Goal: Find specific page/section: Find specific page/section

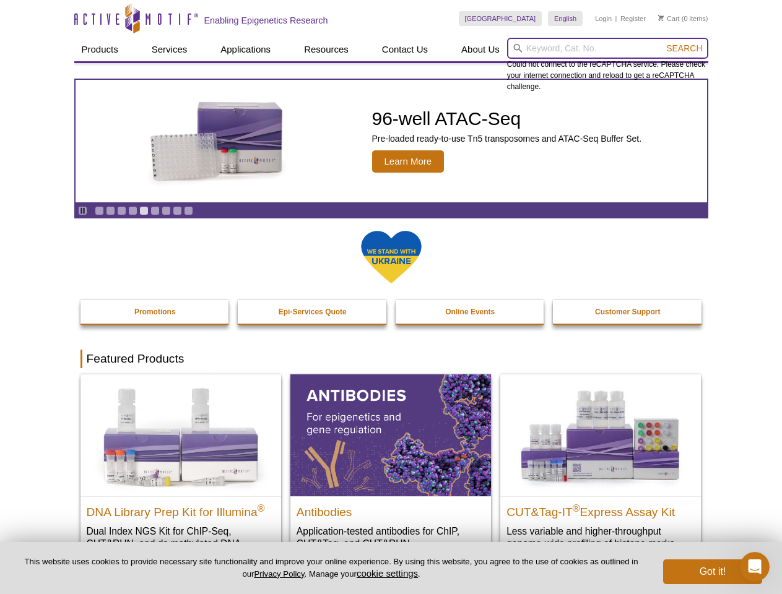
click at [607, 48] on input "search" at bounding box center [607, 48] width 201 height 21
click at [684, 48] on span "Search" at bounding box center [684, 48] width 36 height 10
click at [82, 211] on icon "Pause" at bounding box center [83, 211] width 8 height 8
click at [99, 211] on link "Go to slide 1" at bounding box center [99, 210] width 9 height 9
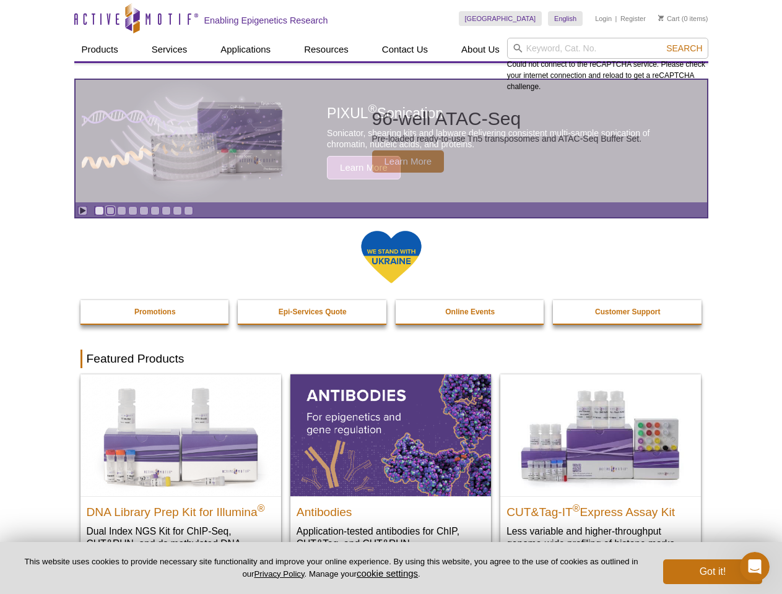
click at [110, 211] on link "Go to slide 2" at bounding box center [110, 210] width 9 height 9
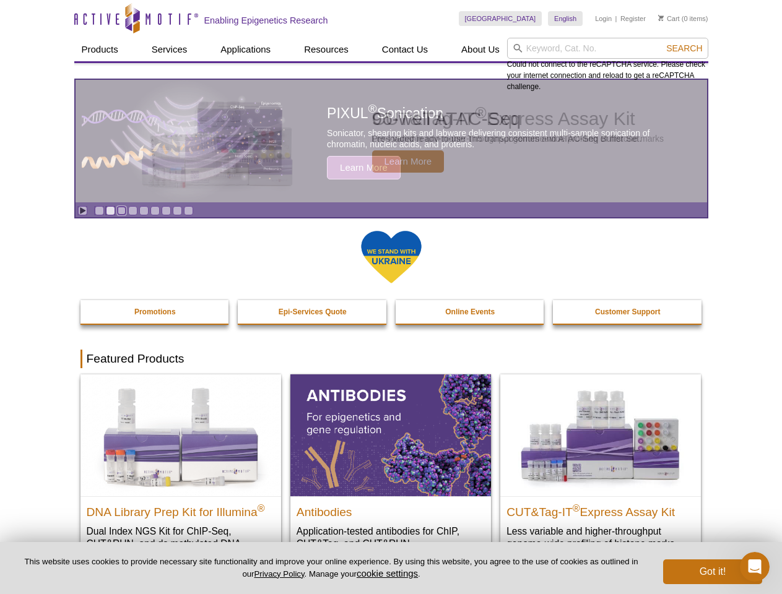
click at [121, 211] on link "Go to slide 3" at bounding box center [121, 210] width 9 height 9
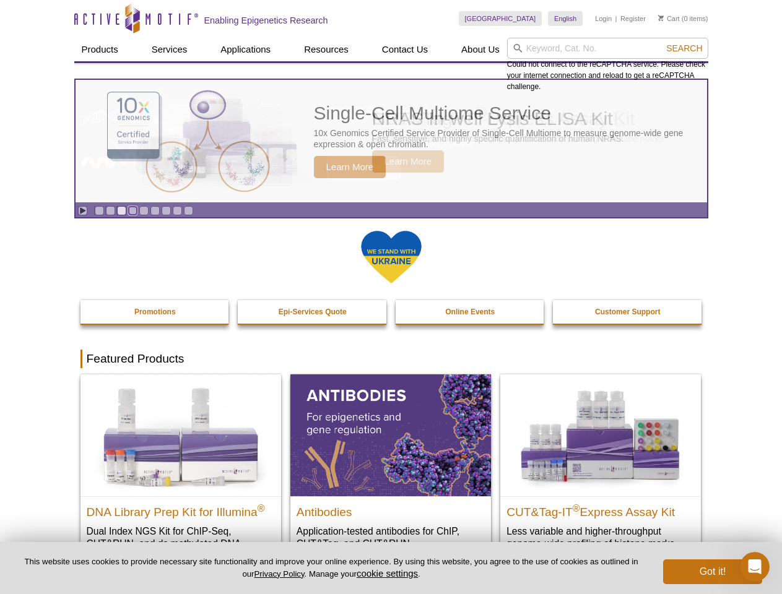
click at [132, 211] on link "Go to slide 4" at bounding box center [132, 210] width 9 height 9
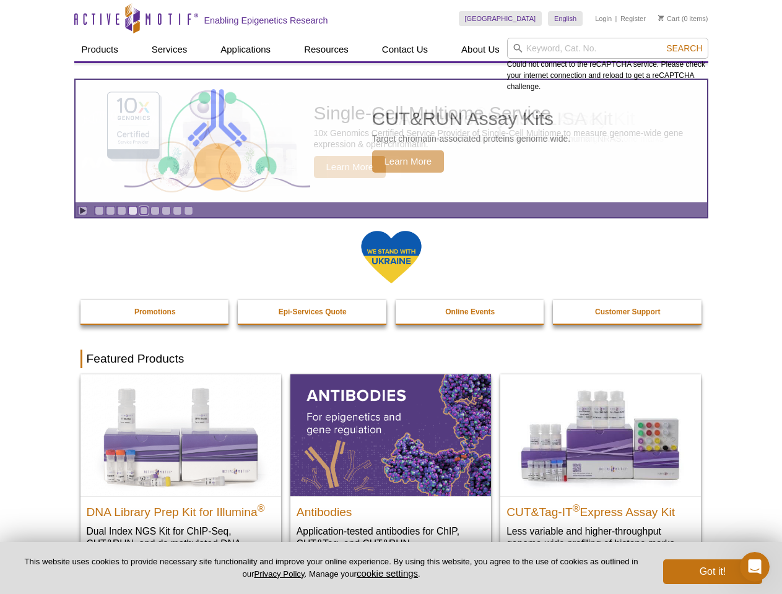
click at [144, 211] on link "Go to slide 5" at bounding box center [143, 210] width 9 height 9
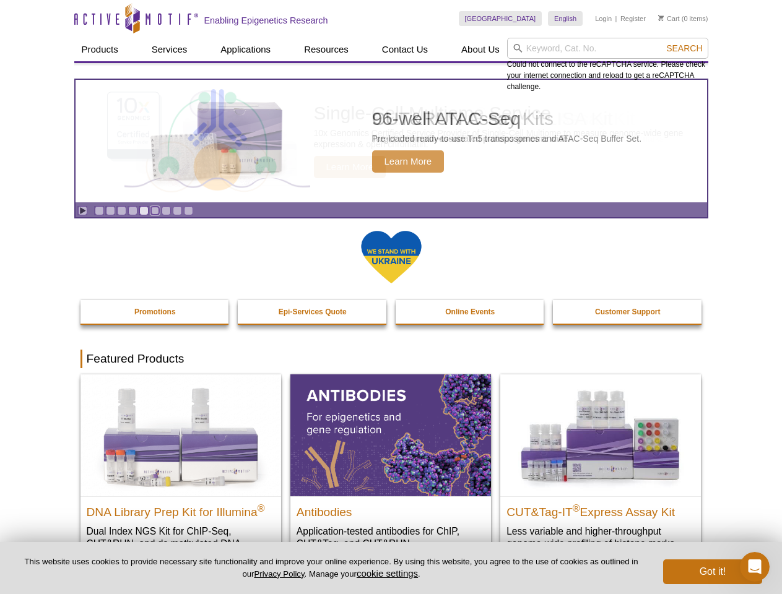
click at [155, 211] on link "Go to slide 6" at bounding box center [154, 210] width 9 height 9
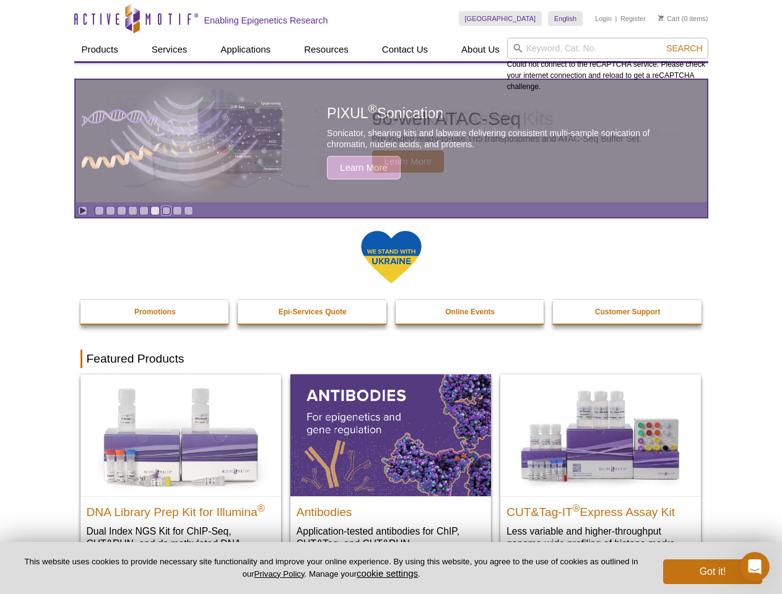
click at [166, 211] on link "Go to slide 7" at bounding box center [166, 210] width 9 height 9
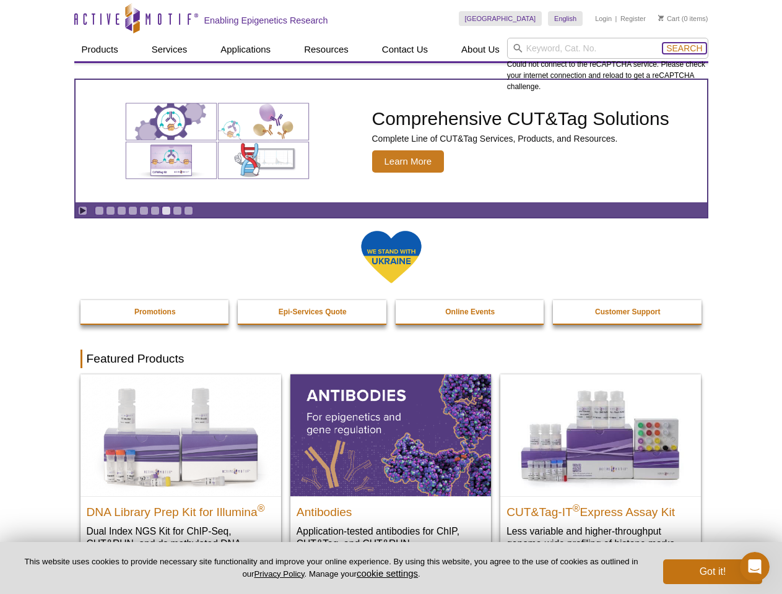
click at [684, 48] on span "Search" at bounding box center [684, 48] width 36 height 10
